Goal: Transaction & Acquisition: Subscribe to service/newsletter

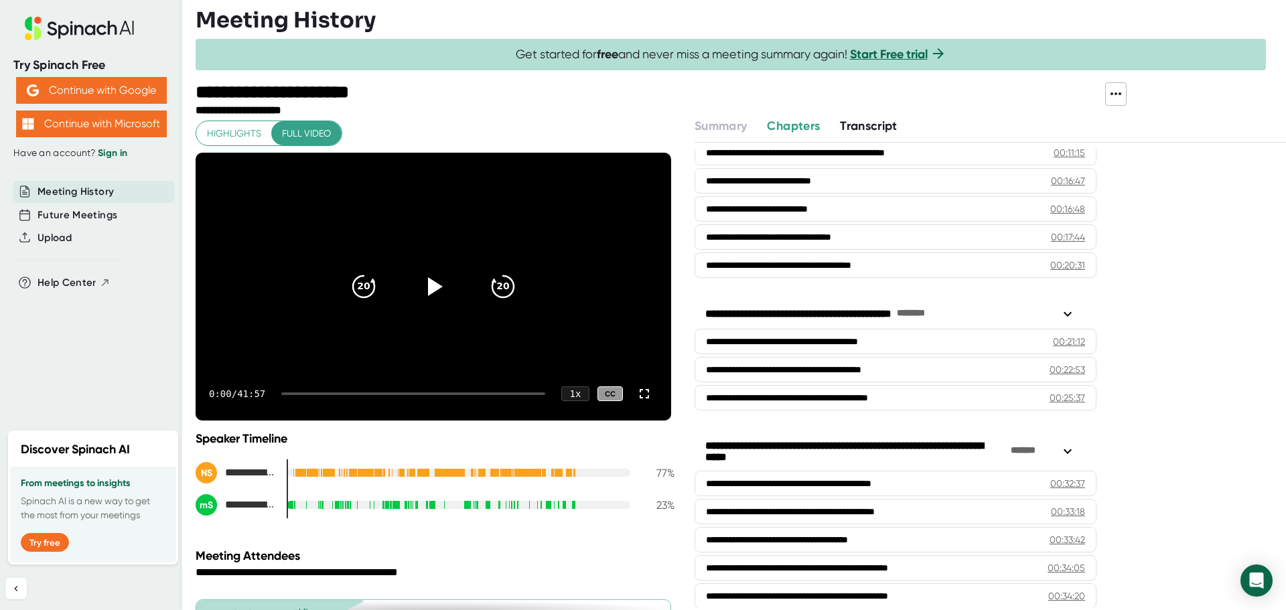
scroll to position [412, 0]
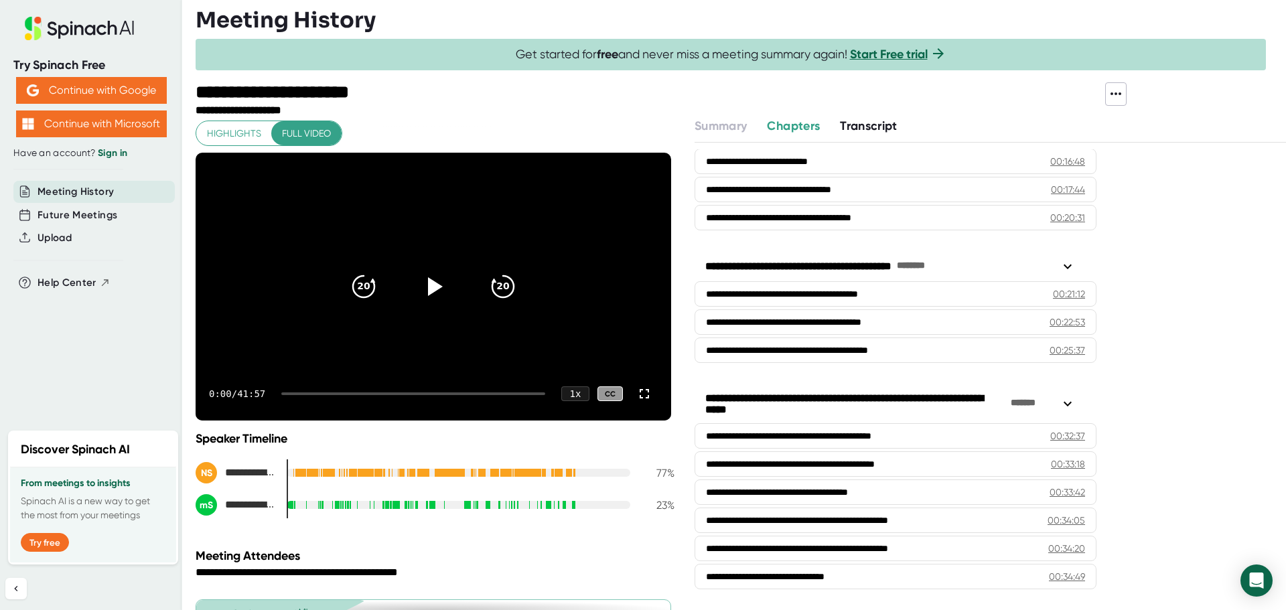
click at [815, 583] on div "**********" at bounding box center [861, 576] width 311 height 13
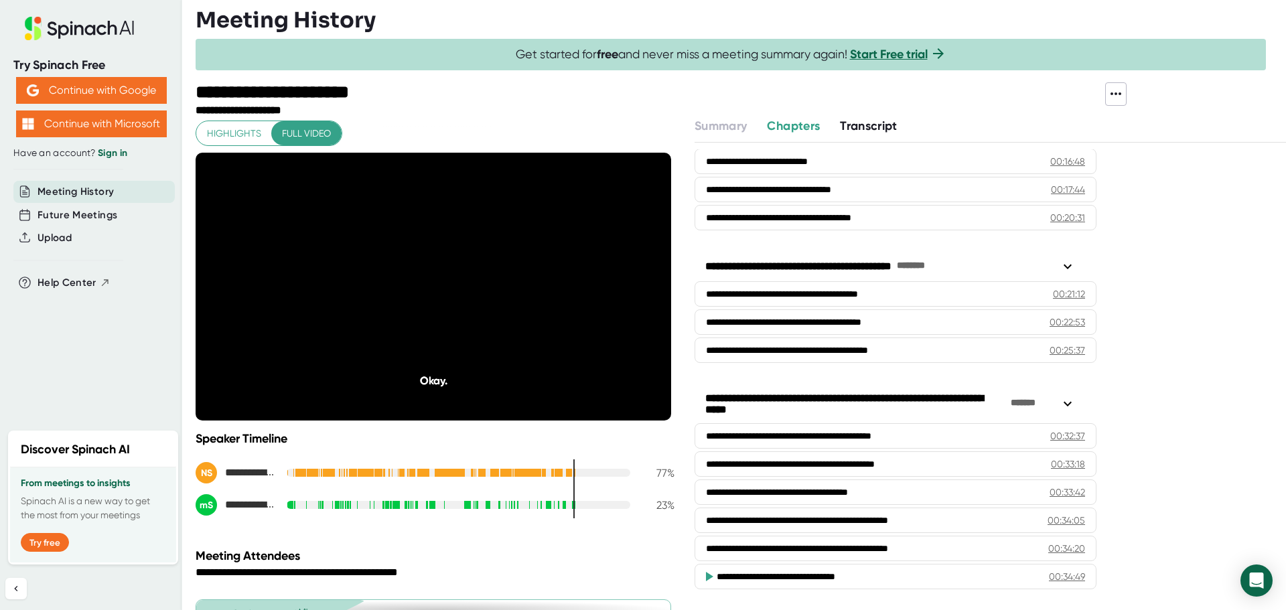
click at [1074, 401] on icon at bounding box center [1068, 404] width 16 height 16
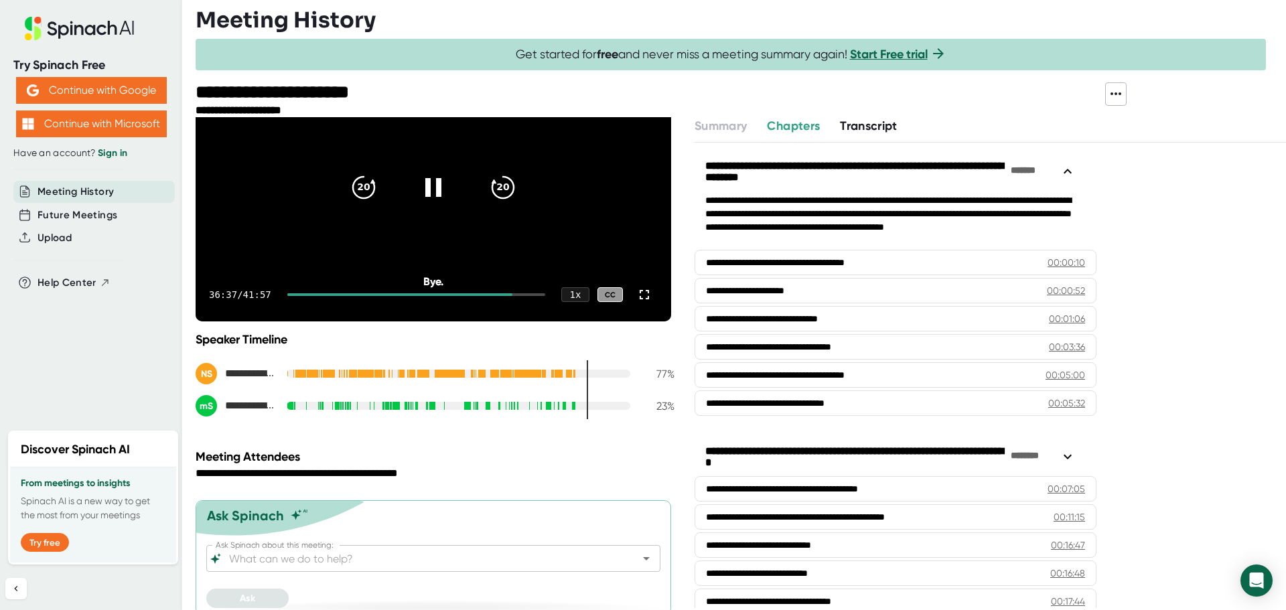
scroll to position [111, 0]
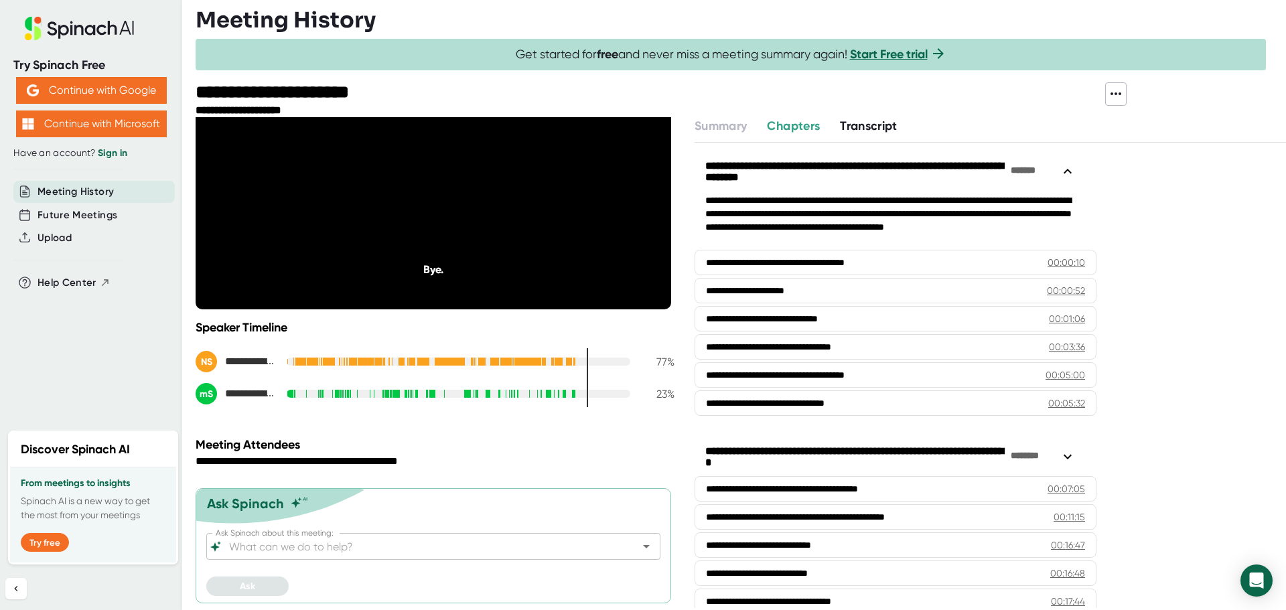
click at [862, 130] on span "Transcript" at bounding box center [869, 126] width 58 height 15
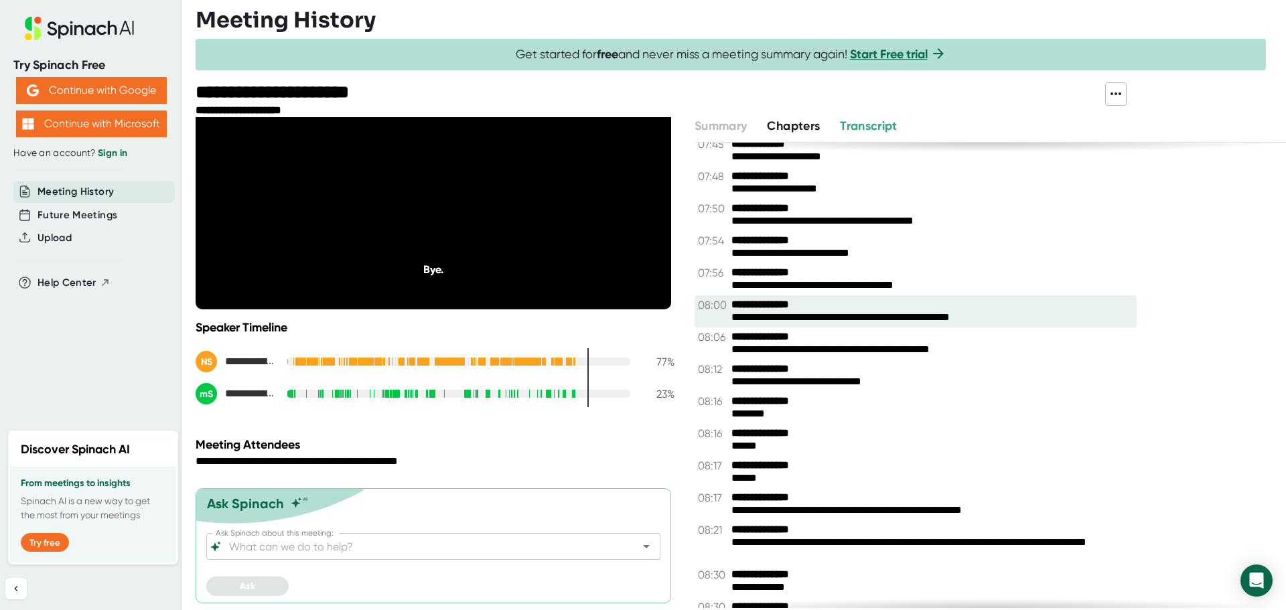
scroll to position [3416, 0]
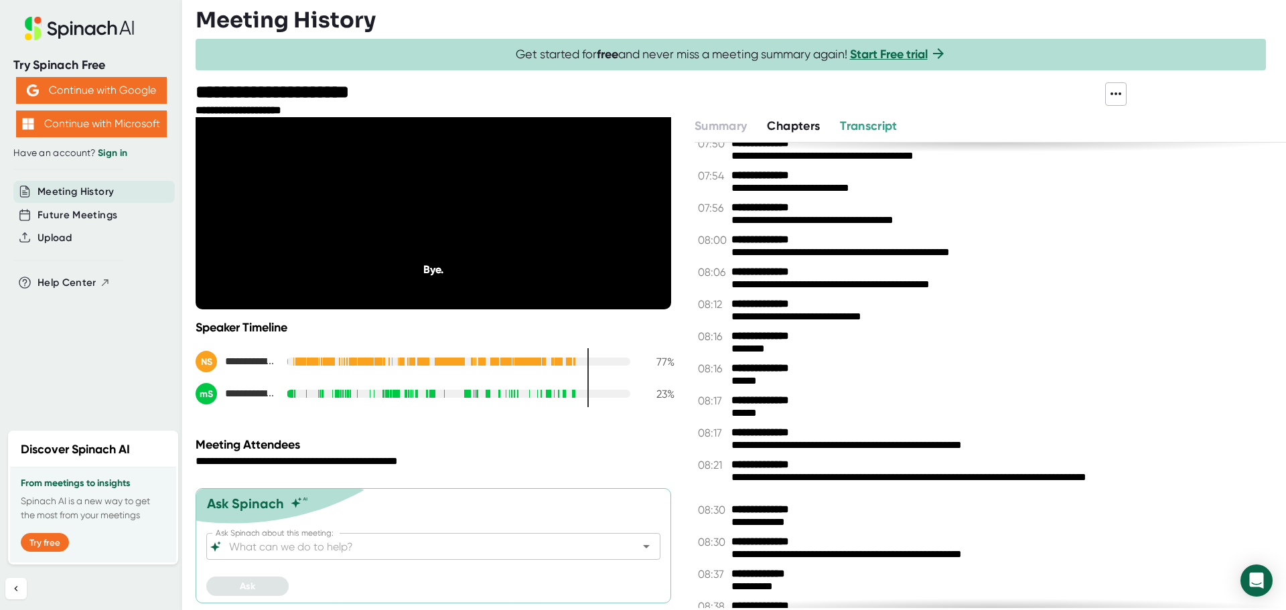
click at [784, 121] on span "Chapters" at bounding box center [793, 126] width 53 height 15
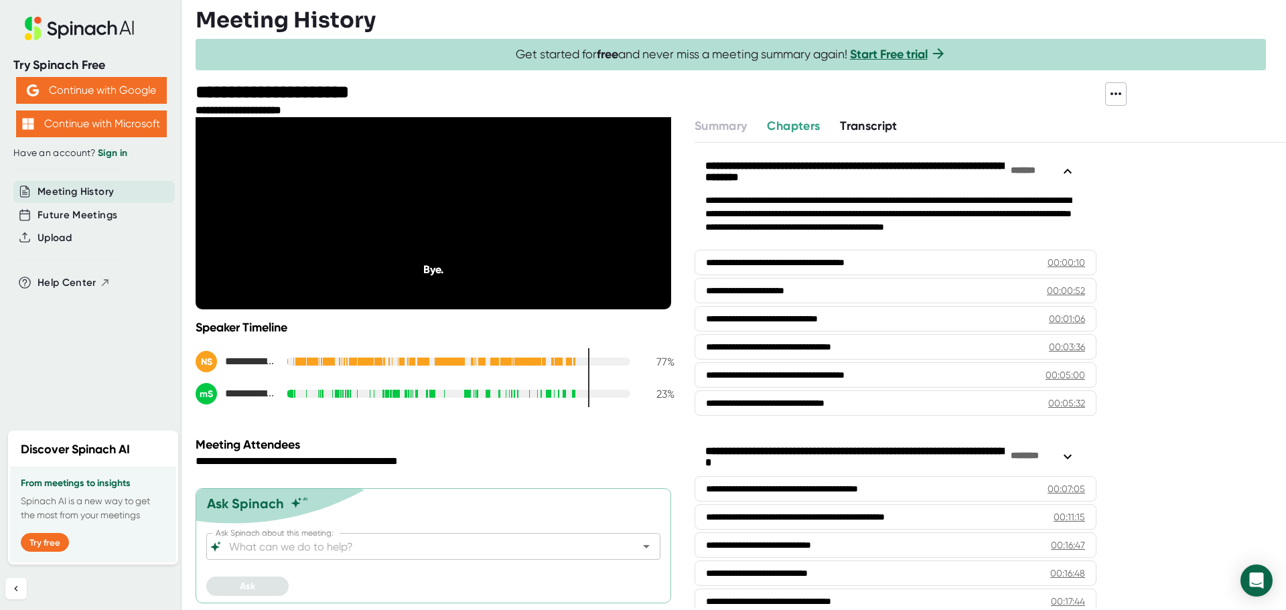
click at [887, 58] on link "Start Free trial" at bounding box center [889, 54] width 78 height 15
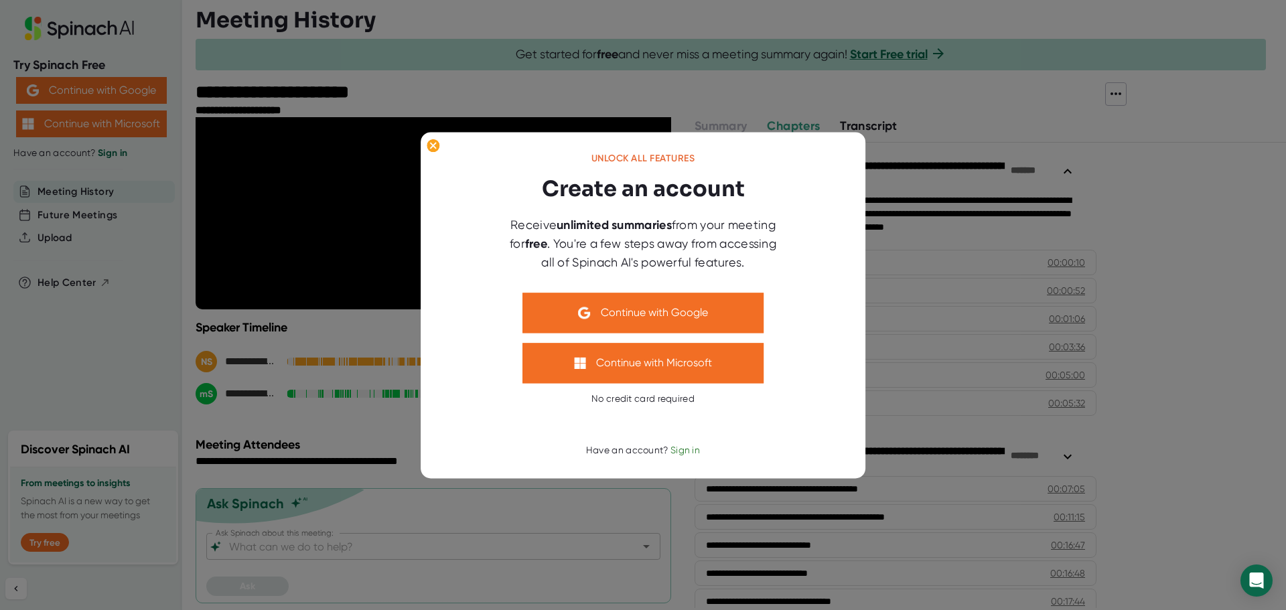
click at [727, 322] on button "Continue with Google" at bounding box center [642, 313] width 241 height 40
click at [643, 313] on button "Continue with Google" at bounding box center [642, 313] width 241 height 40
click at [674, 370] on button "Continue with Microsoft" at bounding box center [642, 363] width 241 height 40
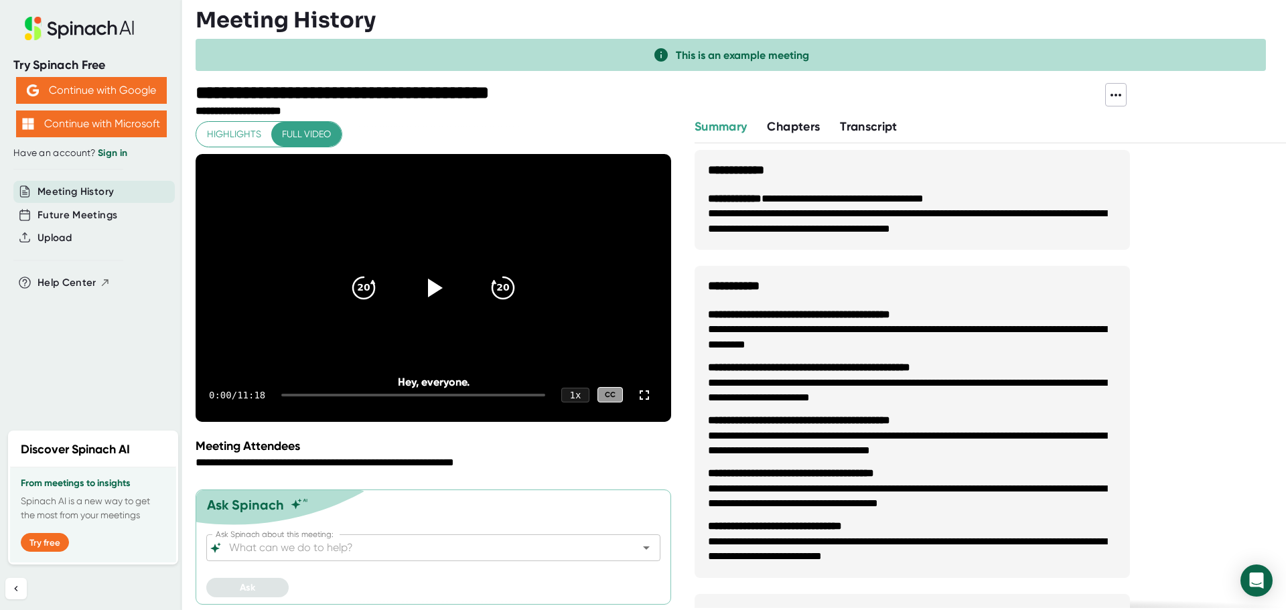
click at [88, 193] on span "Meeting History" at bounding box center [76, 191] width 76 height 15
click at [91, 132] on button "Continue with Microsoft" at bounding box center [91, 124] width 151 height 27
